Goal: Find specific page/section: Find specific page/section

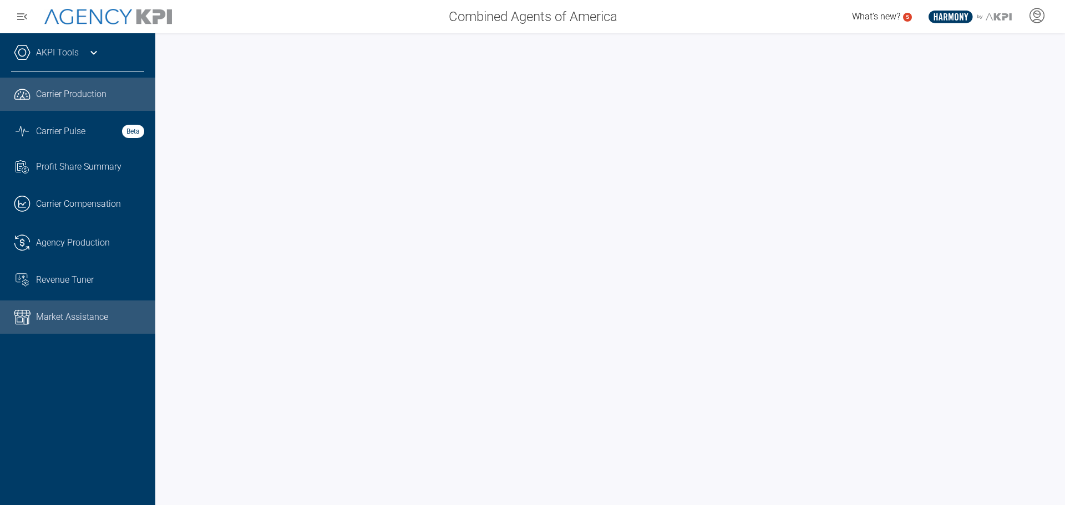
drag, startPoint x: 62, startPoint y: 315, endPoint x: 117, endPoint y: 322, distance: 54.9
click at [62, 315] on span "Market Assistance" at bounding box center [72, 317] width 72 height 13
click at [99, 100] on span "Carrier Production" at bounding box center [71, 94] width 70 height 13
drag, startPoint x: 79, startPoint y: 319, endPoint x: 74, endPoint y: 316, distance: 6.0
click at [78, 319] on span "Market Assistance" at bounding box center [72, 317] width 72 height 13
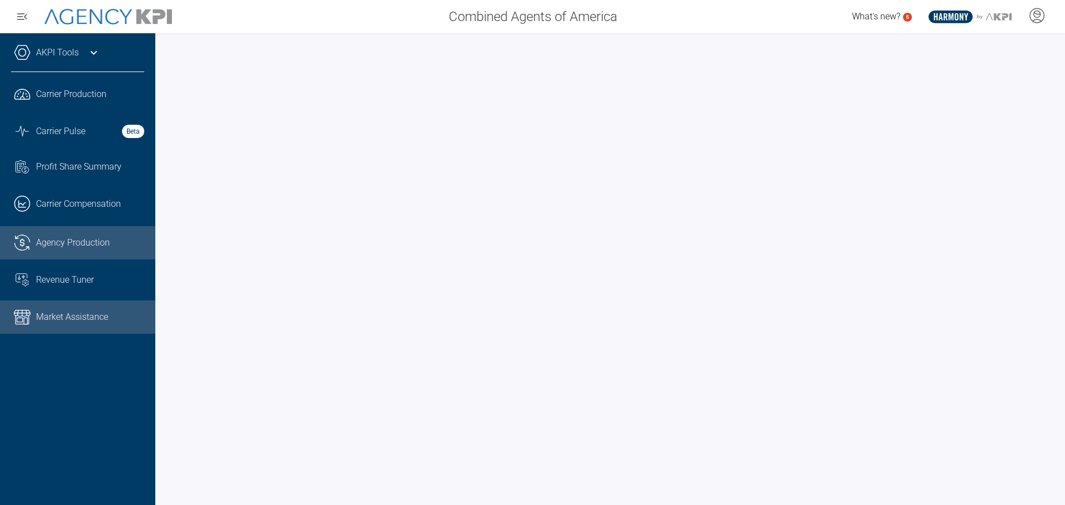
click at [66, 244] on span "Agency Production" at bounding box center [73, 242] width 74 height 13
click at [92, 57] on icon at bounding box center [93, 52] width 13 height 13
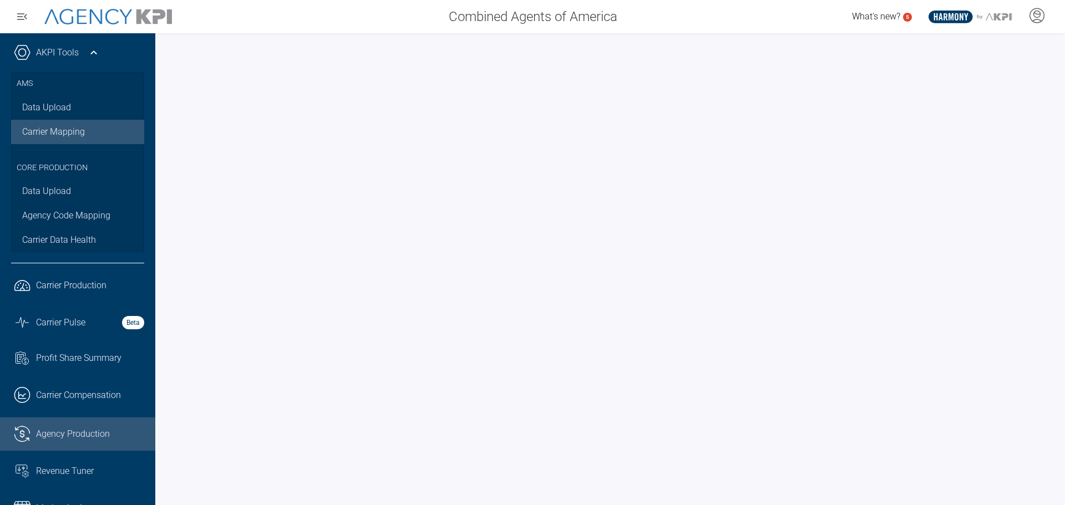
click at [52, 140] on link "Carrier Mapping" at bounding box center [77, 132] width 133 height 24
